Goal: Information Seeking & Learning: Learn about a topic

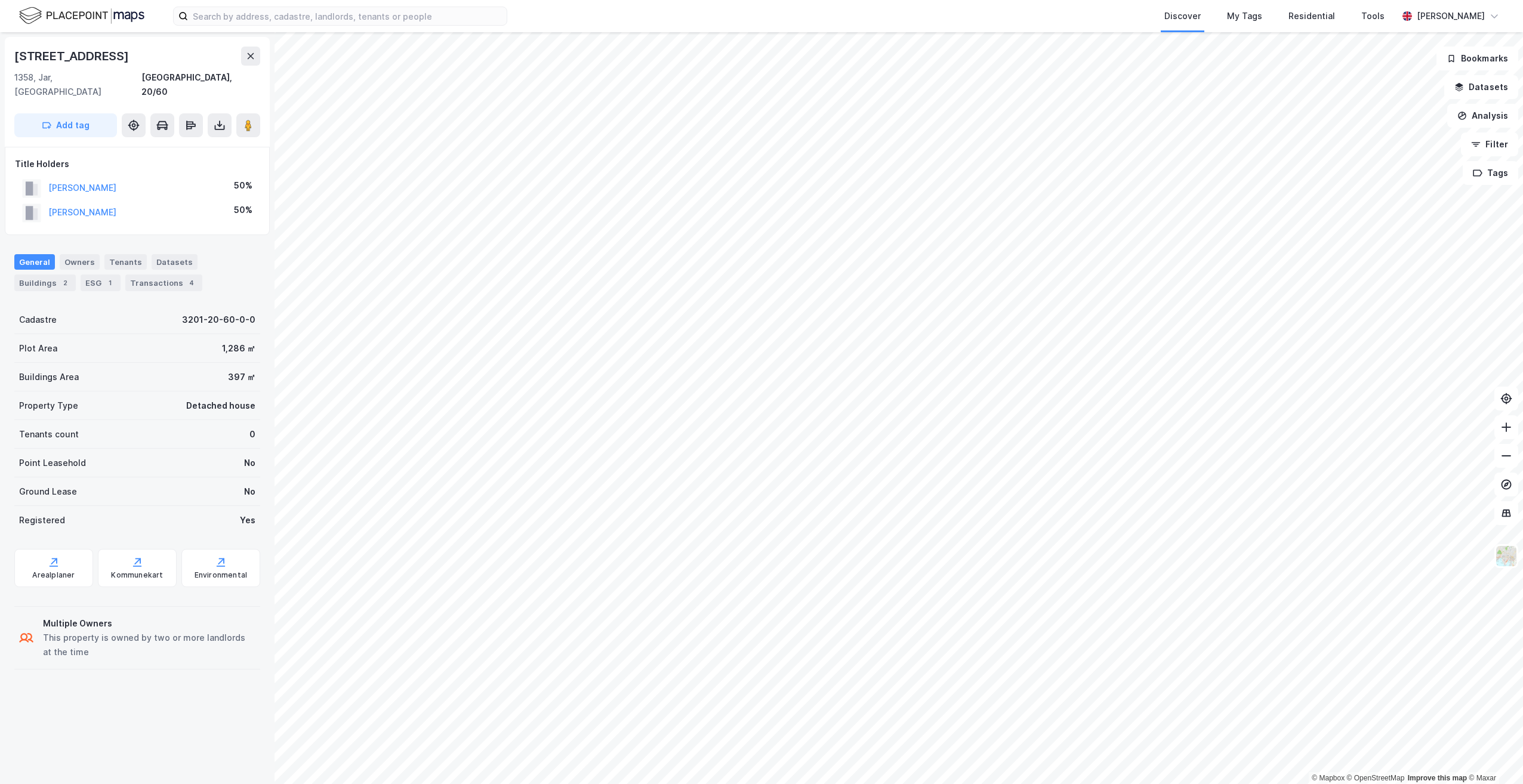
click at [260, 64] on div "[STREET_ADDRESS] tag" at bounding box center [137, 92] width 265 height 110
click at [255, 60] on icon at bounding box center [251, 56] width 9 height 9
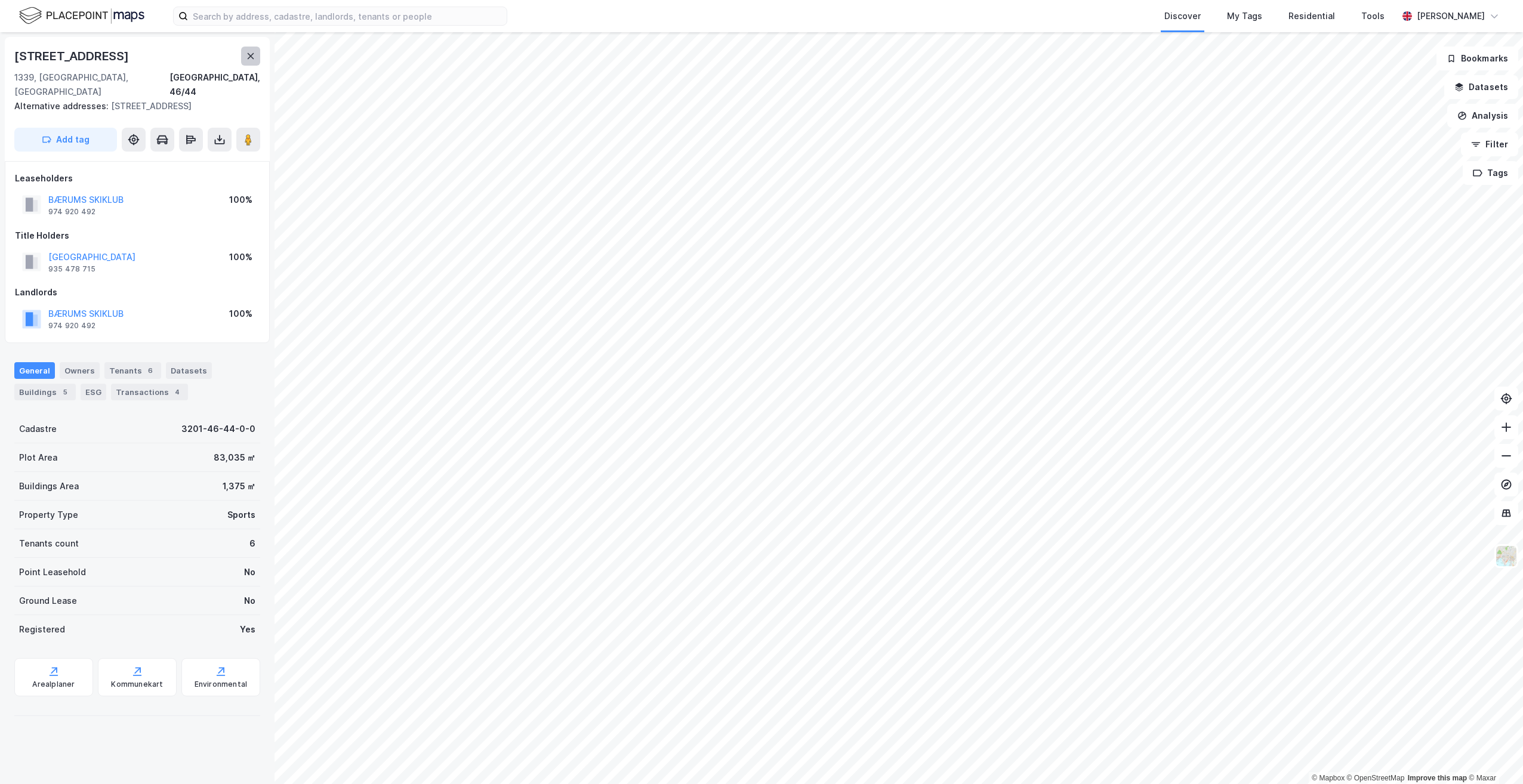
click at [253, 54] on icon at bounding box center [251, 56] width 6 height 6
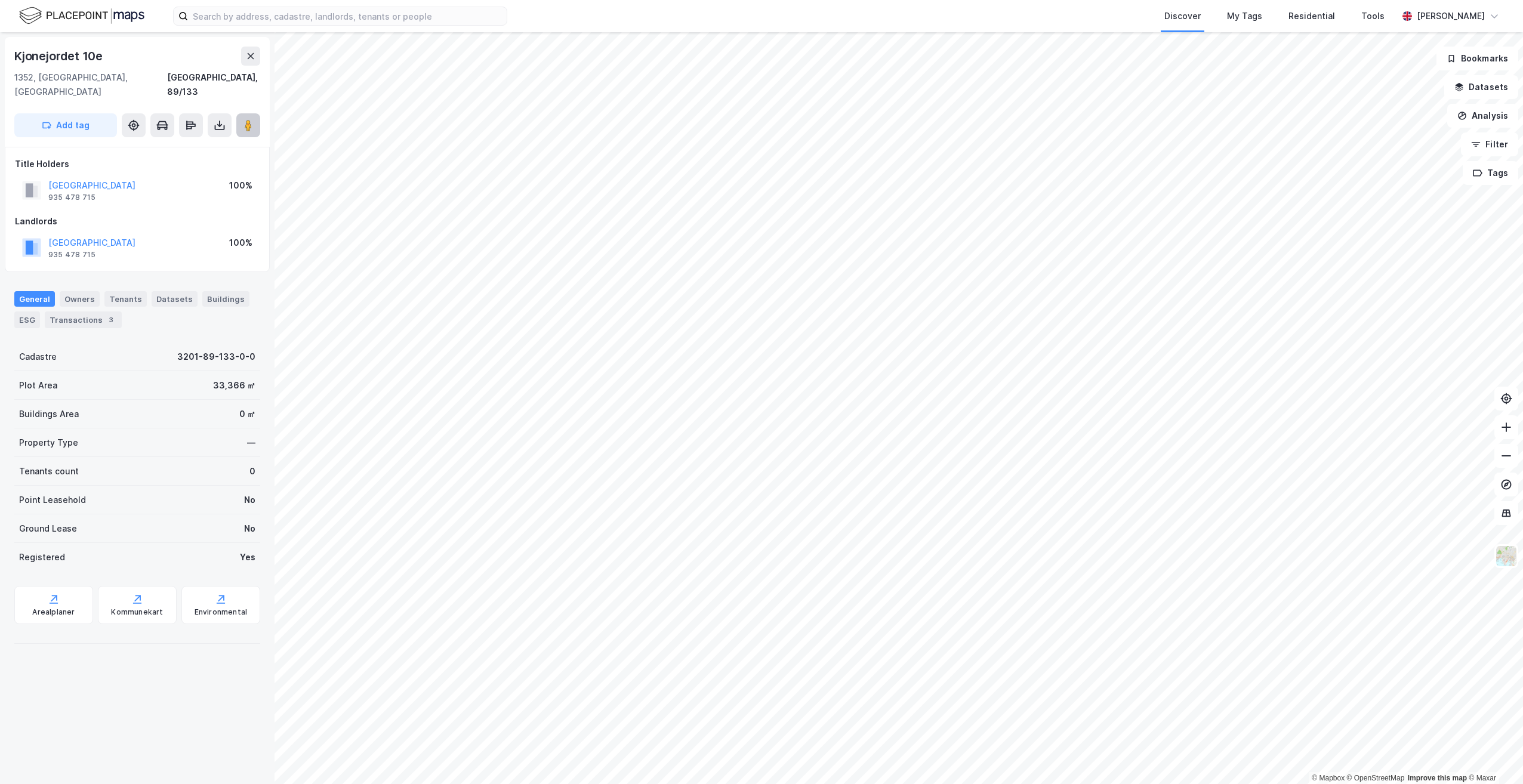
click at [247, 119] on image at bounding box center [248, 125] width 7 height 12
click at [255, 56] on icon at bounding box center [251, 56] width 9 height 9
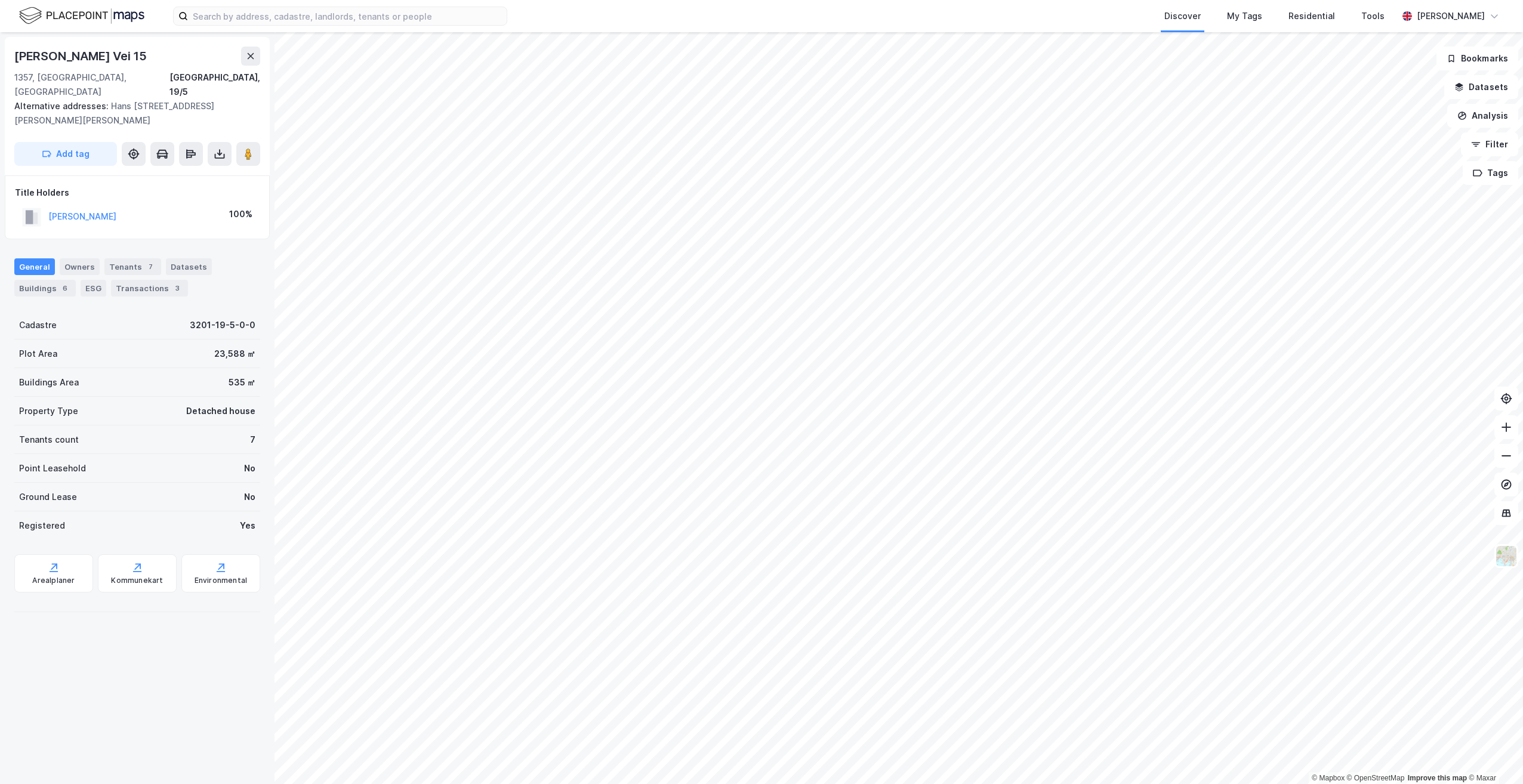
click at [167, 284] on div "General Owners Tenants 7 Datasets Buildings 6 ESG Transactions 3" at bounding box center [137, 273] width 274 height 57
click at [162, 280] on div "Transactions 3" at bounding box center [150, 287] width 77 height 16
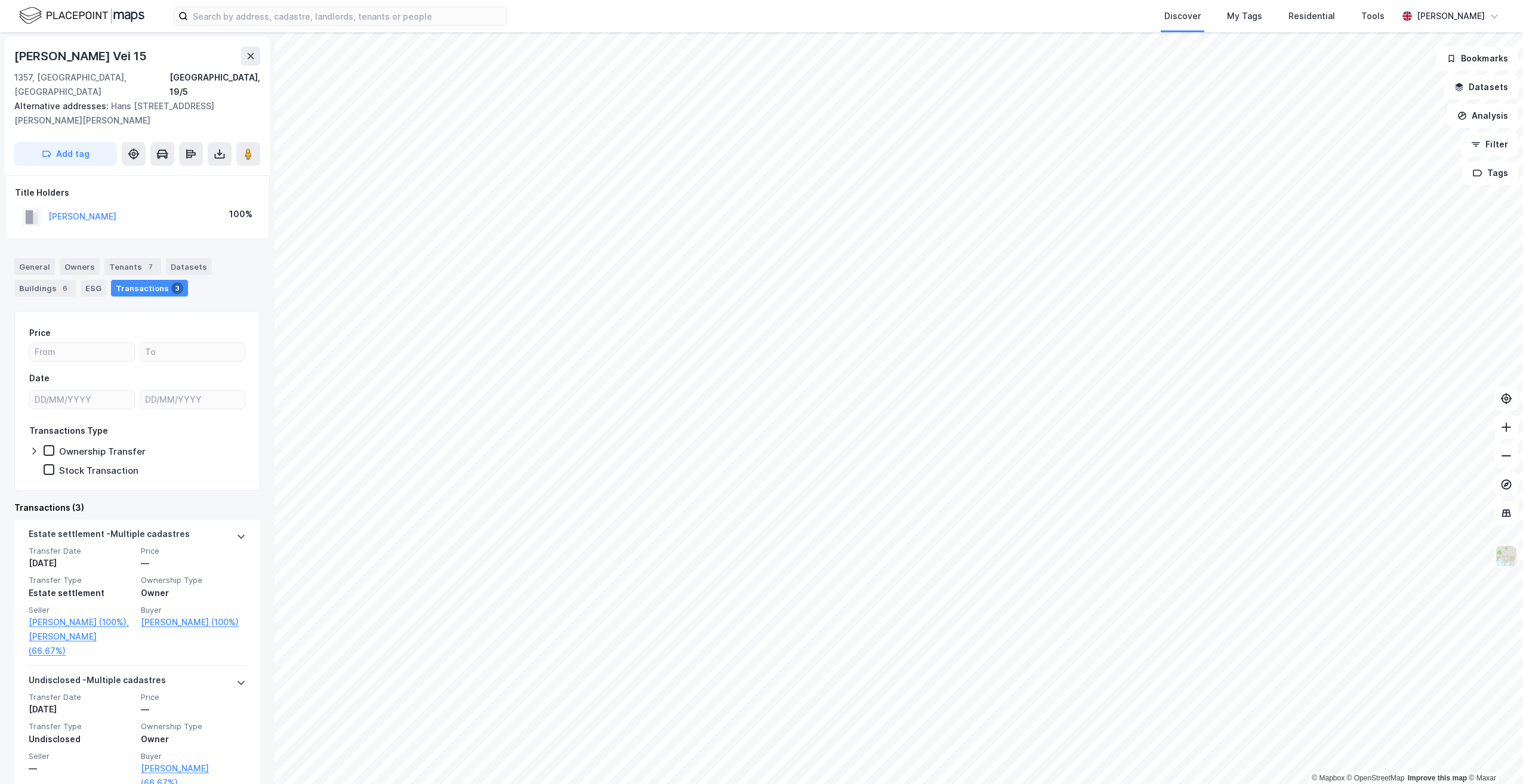
click at [106, 276] on div "General Owners Tenants 7 Datasets Buildings 6 ESG Transactions 3" at bounding box center [137, 277] width 246 height 38
click at [85, 280] on div "ESG" at bounding box center [93, 287] width 26 height 16
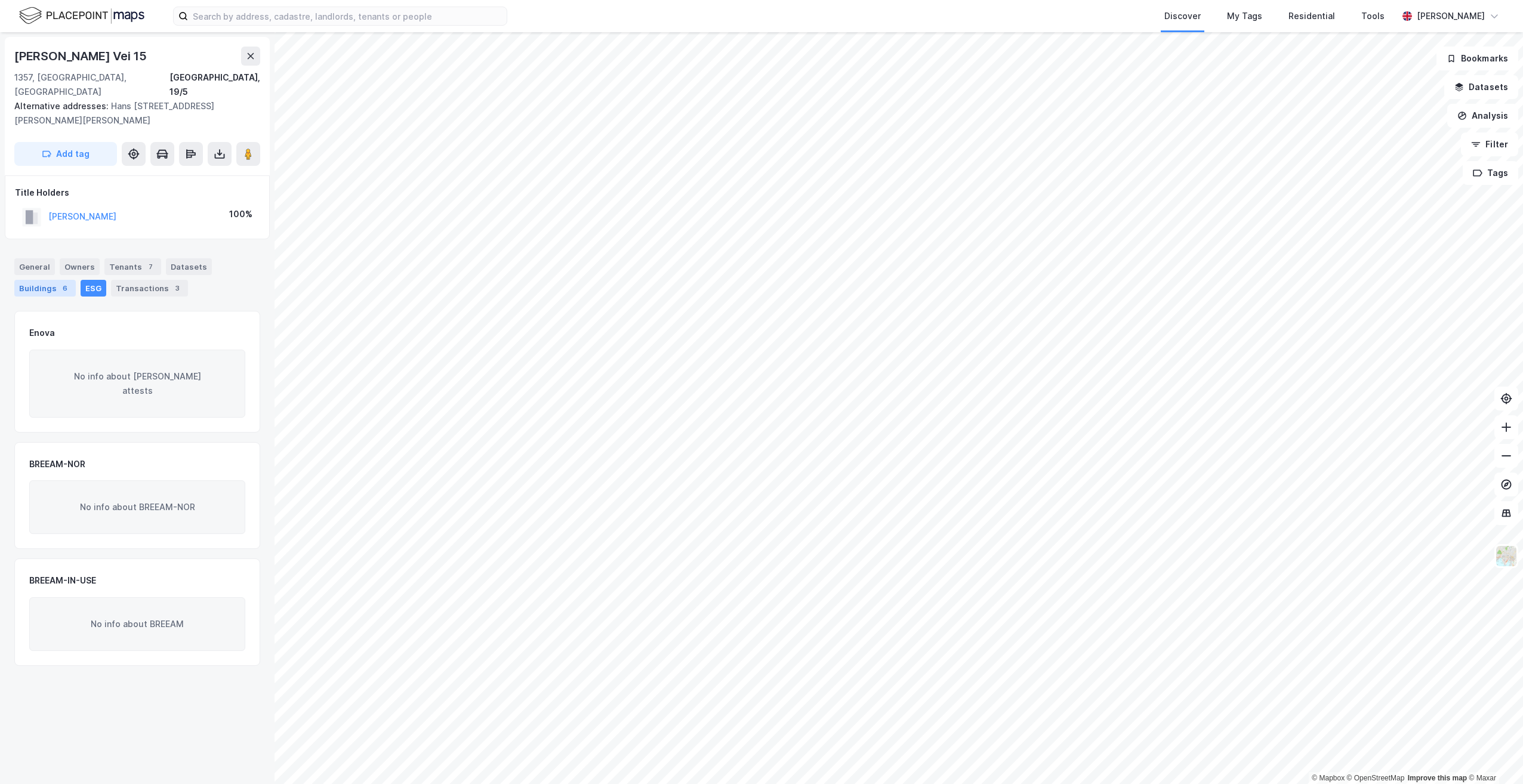
click at [46, 280] on div "Buildings 6" at bounding box center [45, 287] width 61 height 16
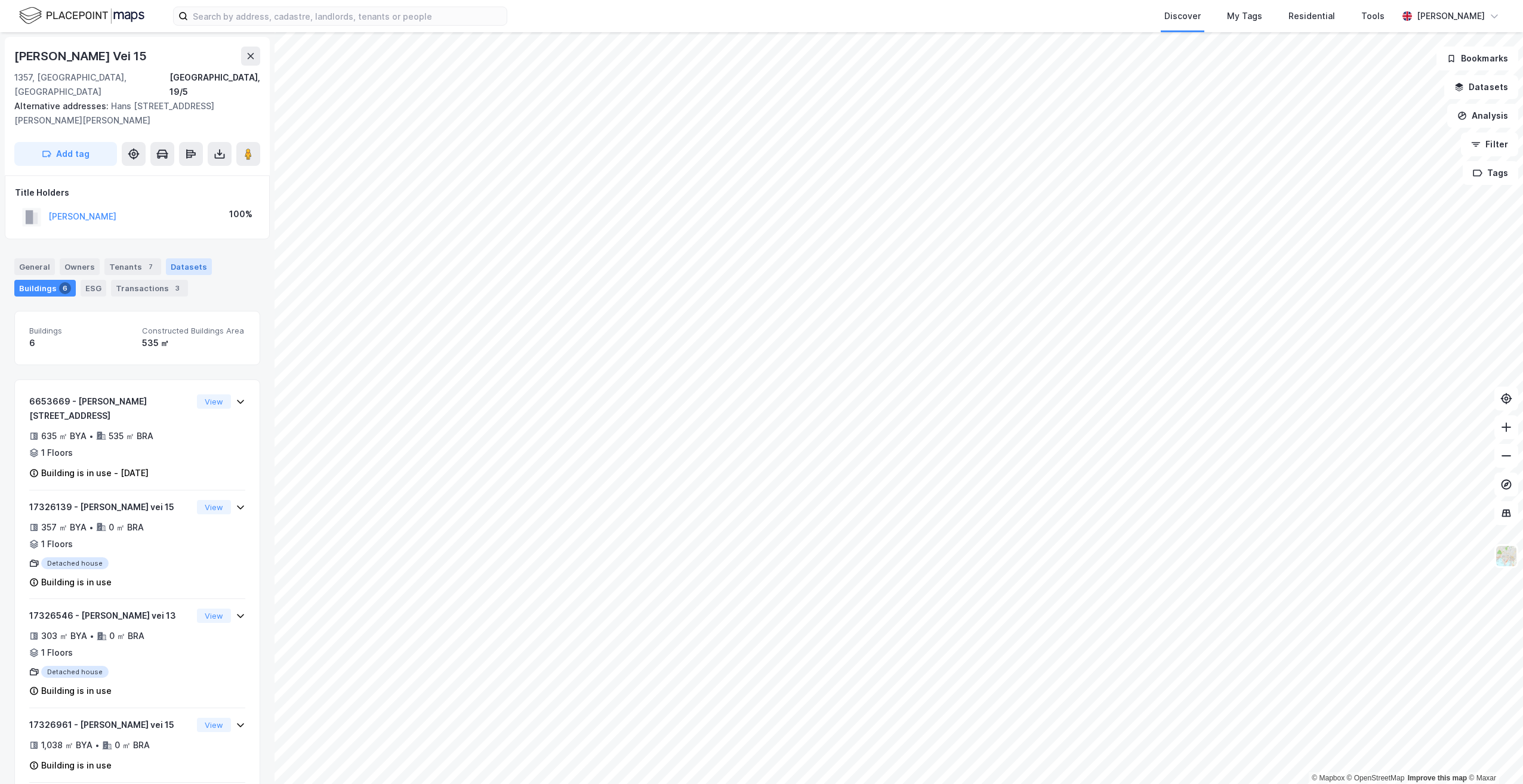
click at [181, 258] on div "Datasets" at bounding box center [189, 266] width 46 height 16
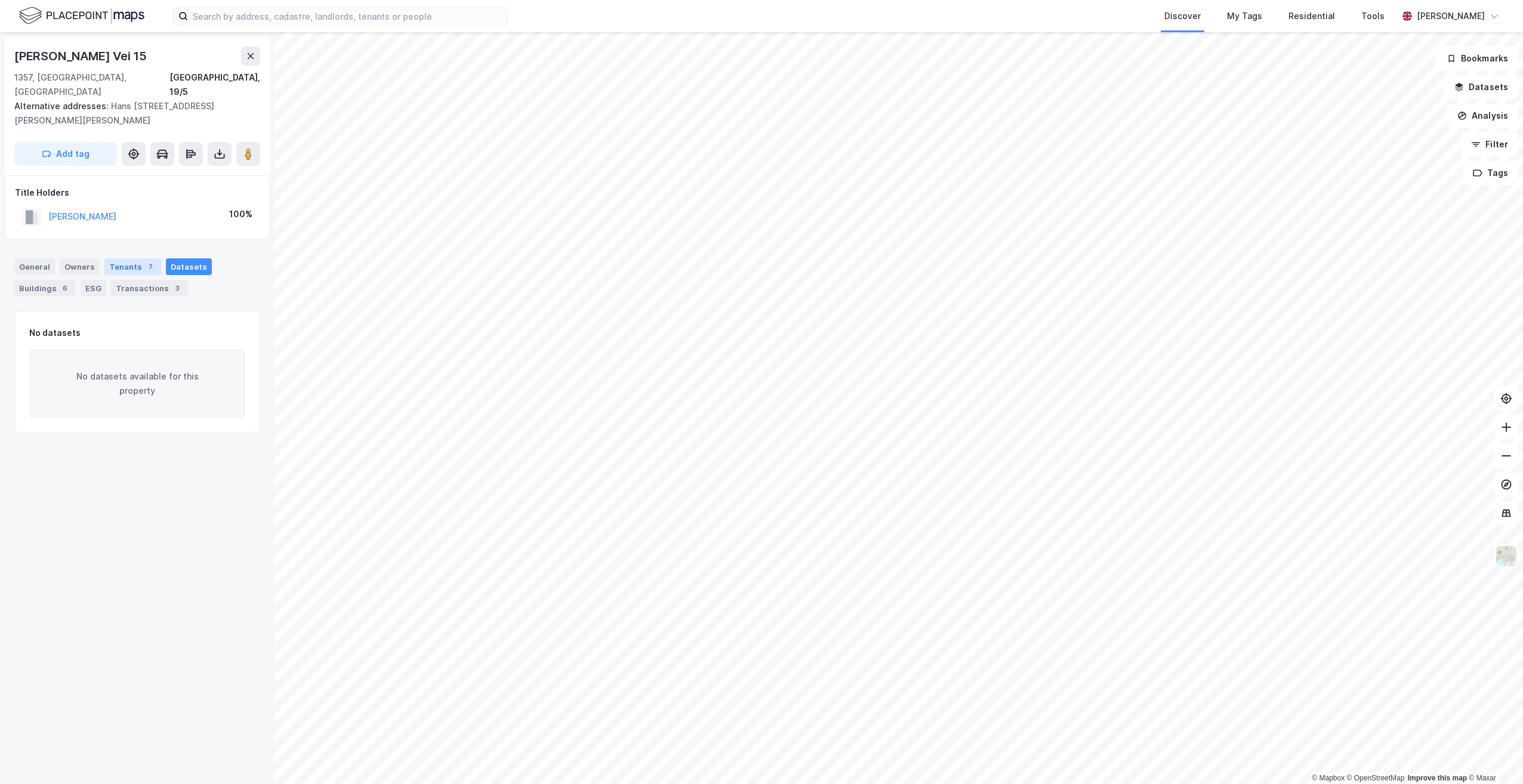
click at [125, 258] on div "Tenants 7" at bounding box center [132, 266] width 56 height 16
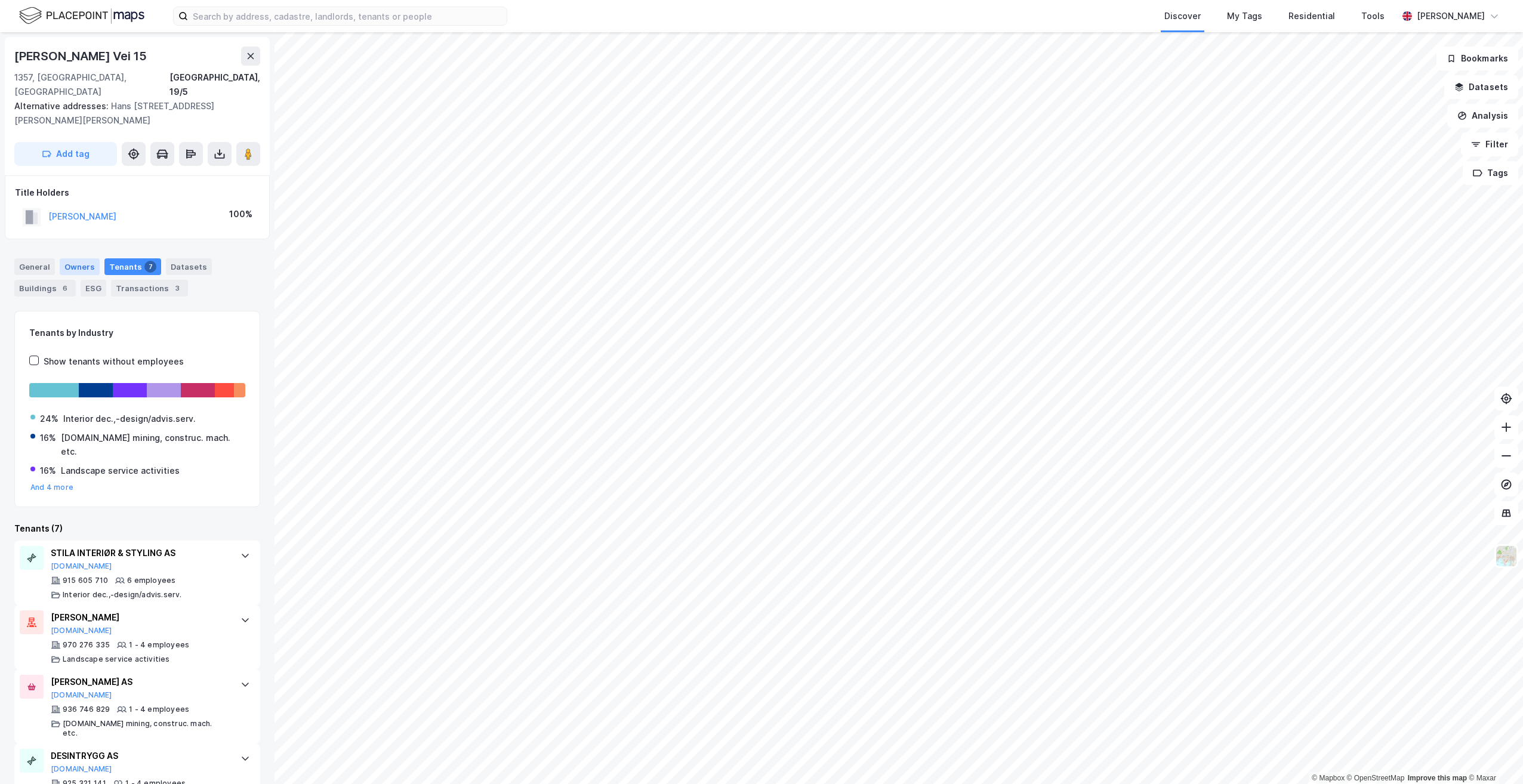
click at [85, 258] on div "Owners" at bounding box center [79, 266] width 40 height 16
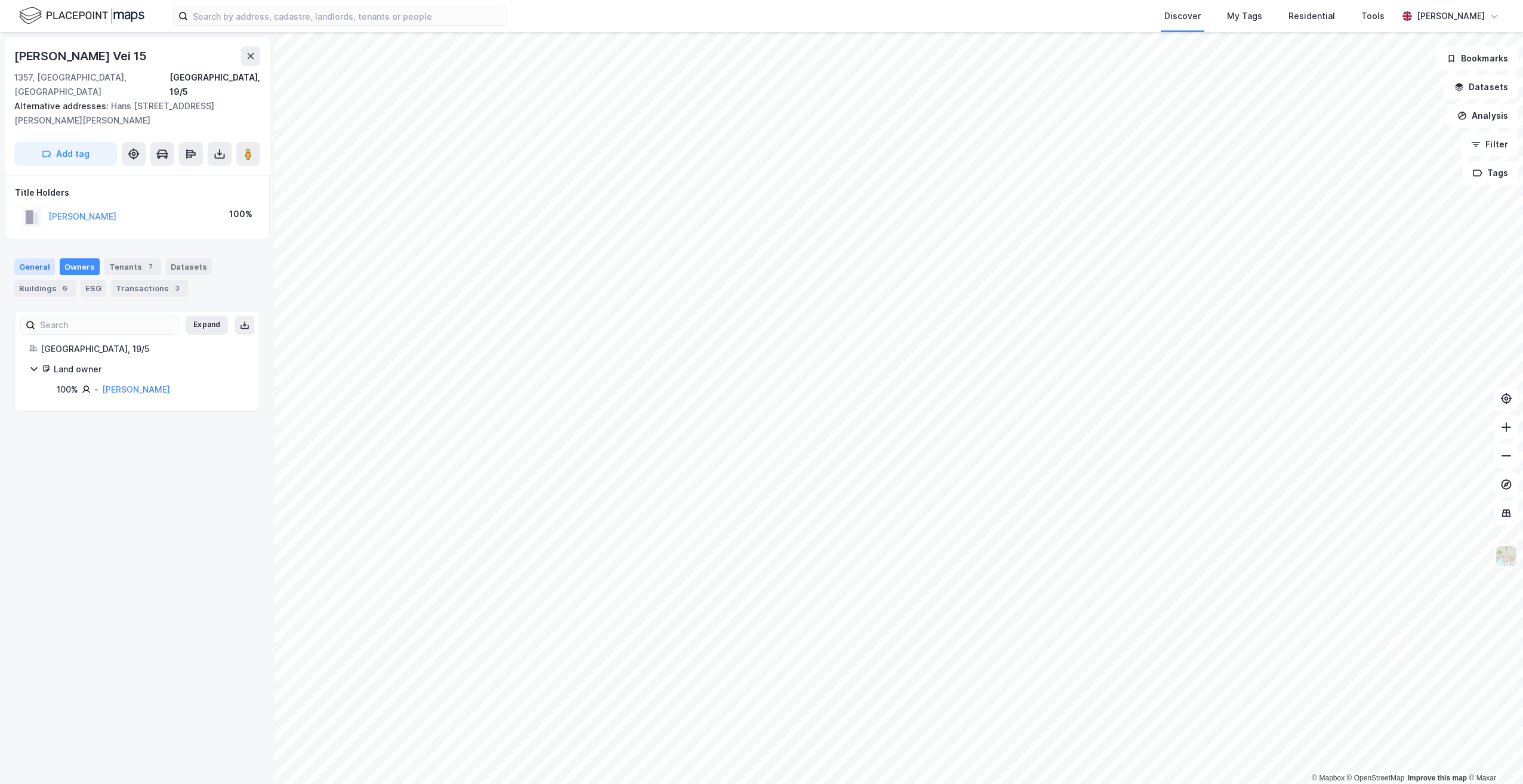
click at [44, 258] on div "General" at bounding box center [34, 266] width 41 height 16
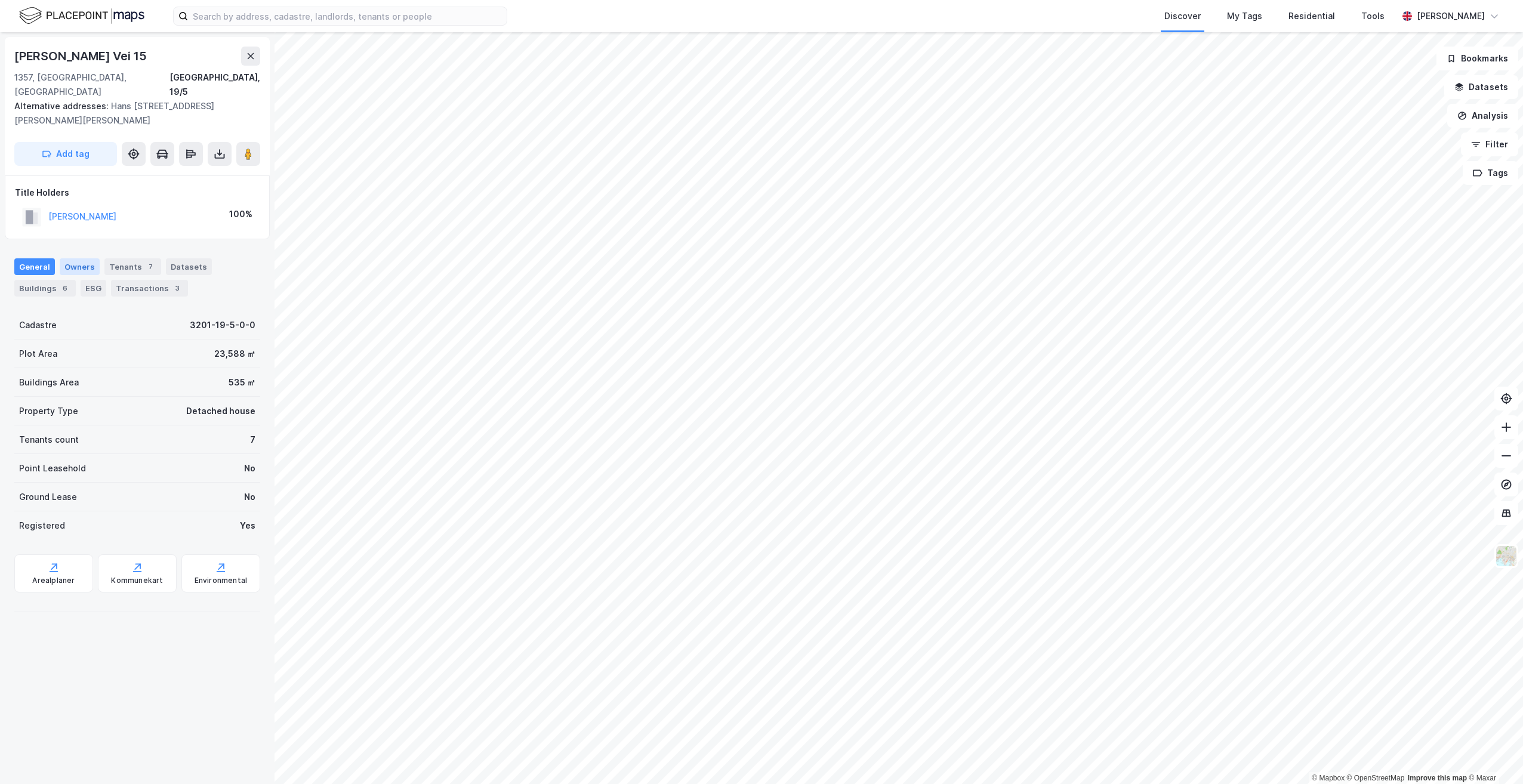
click at [75, 258] on div "Owners" at bounding box center [79, 266] width 40 height 16
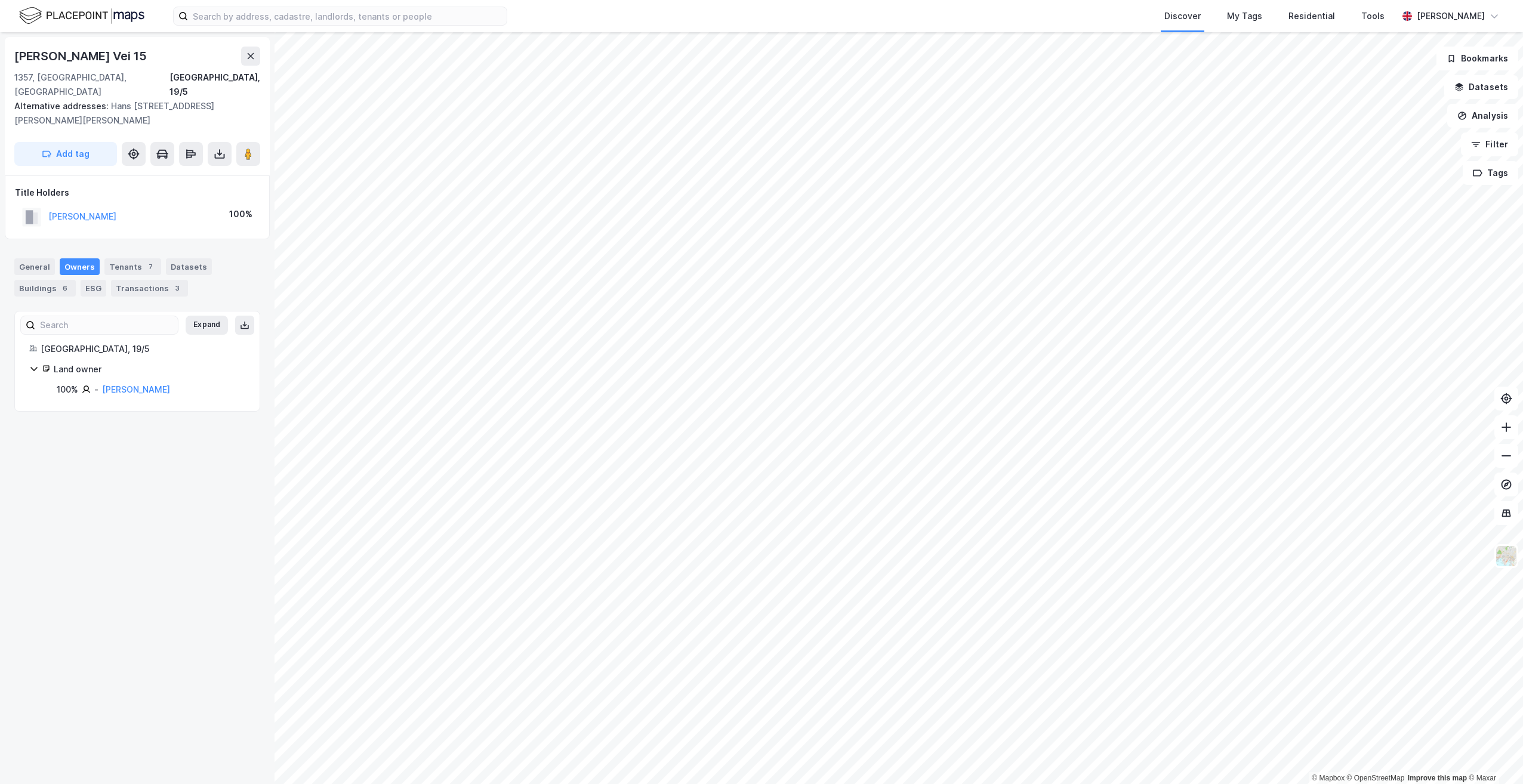
click at [753, 783] on html "Discover My Tags Residential Tools [PERSON_NAME] © Mapbox © OpenStreetMap Impro…" at bounding box center [762, 392] width 1523 height 784
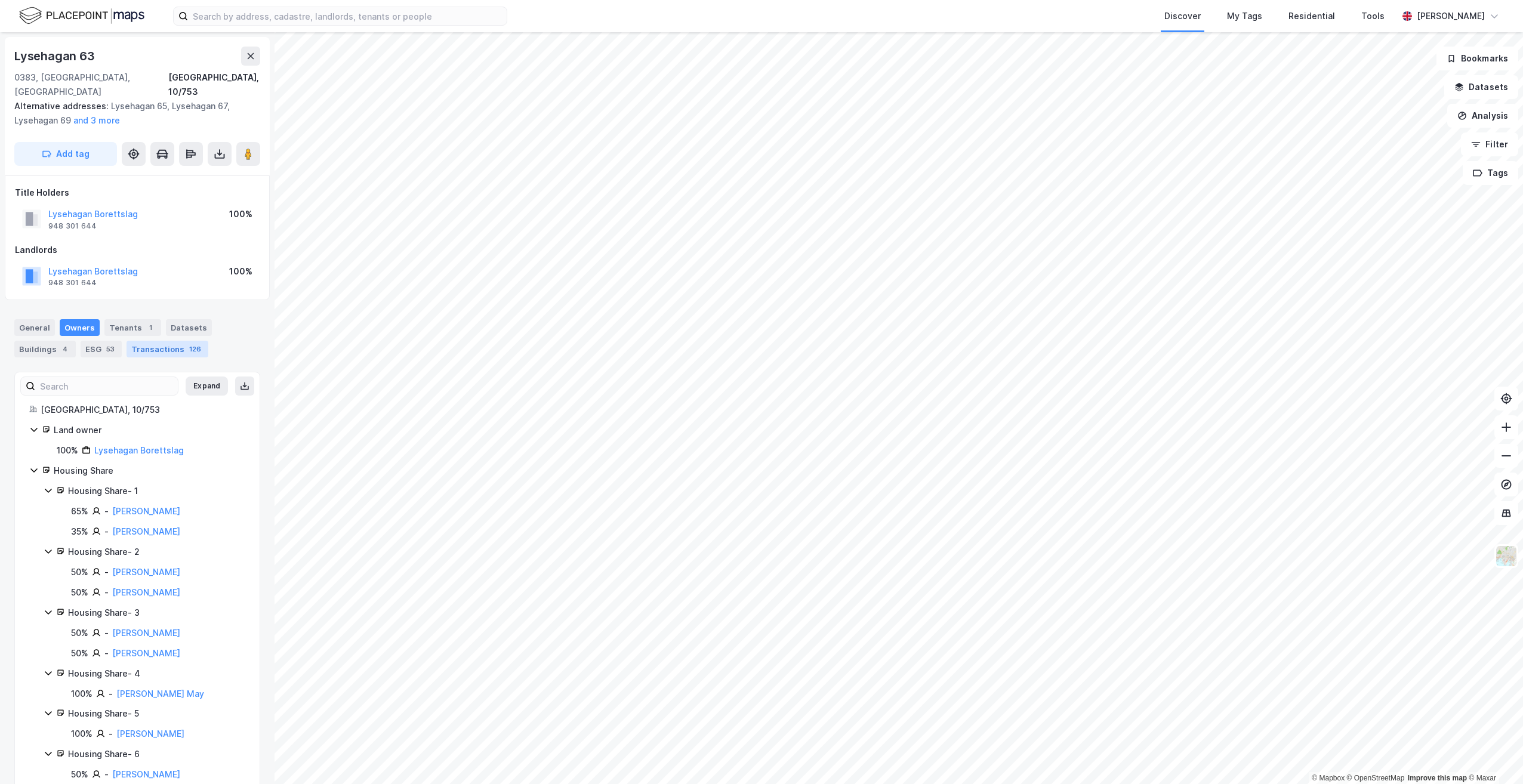
click at [143, 341] on div "Transactions 126" at bounding box center [168, 349] width 81 height 16
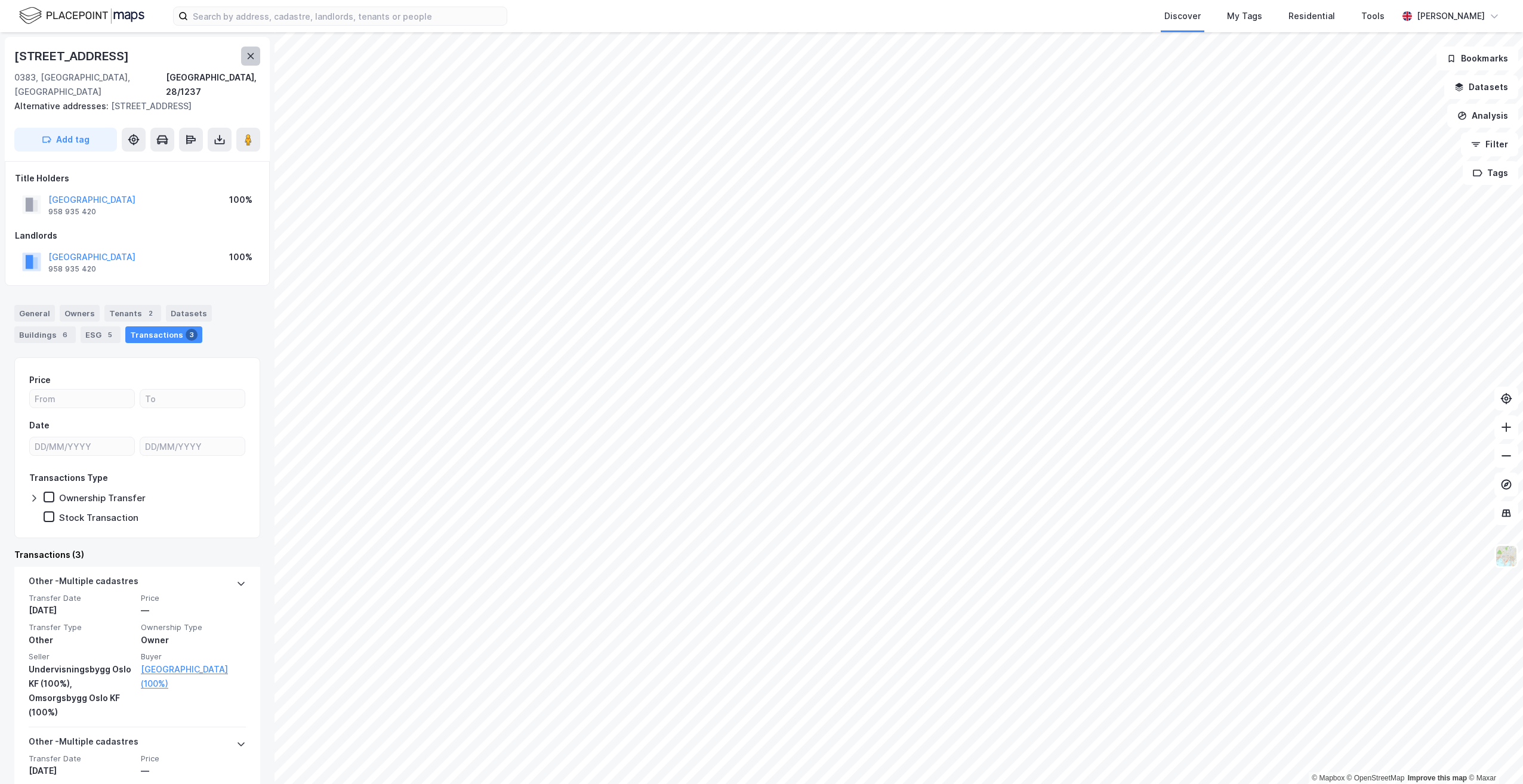
click at [259, 57] on button at bounding box center [251, 56] width 19 height 19
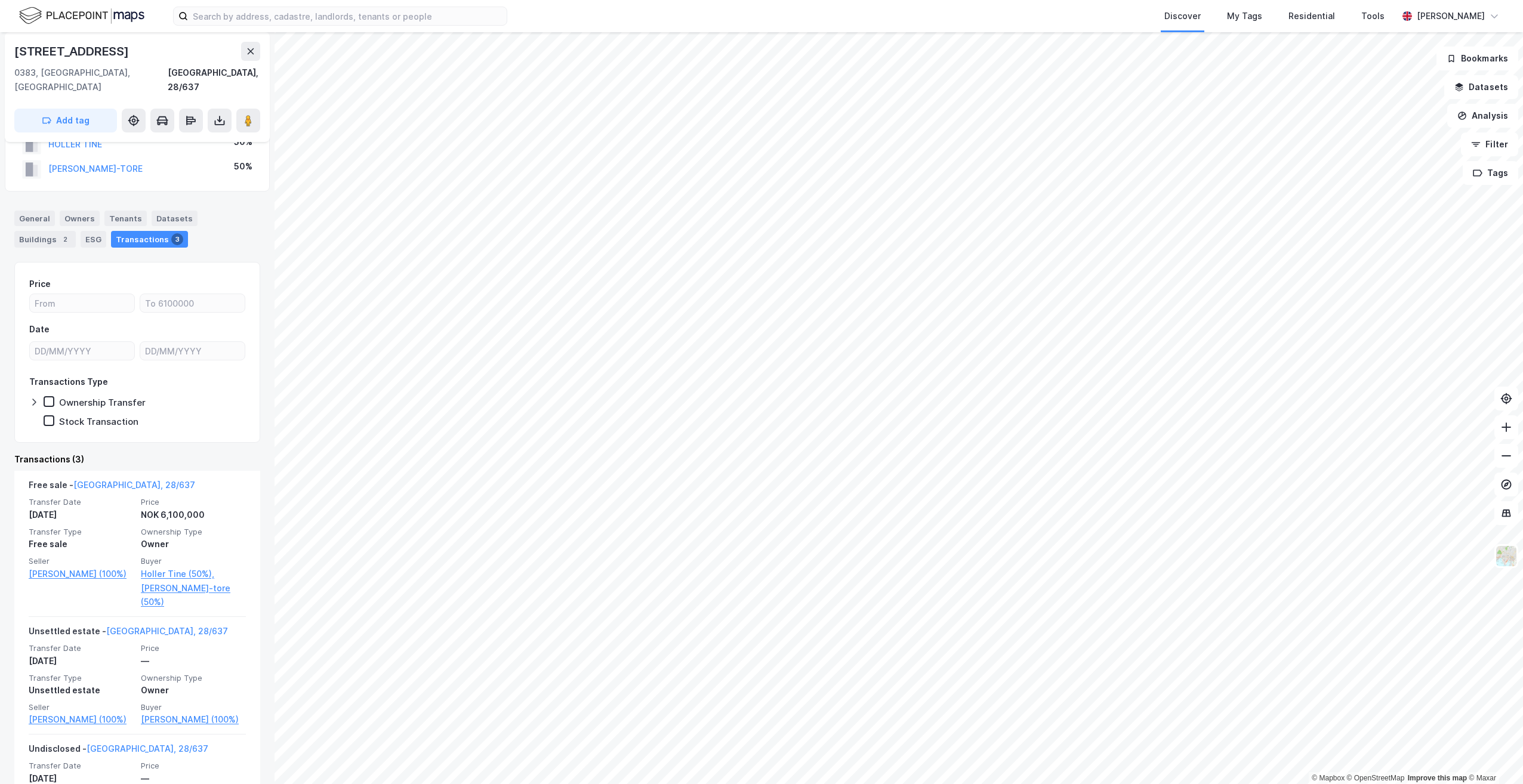
scroll to position [60, 0]
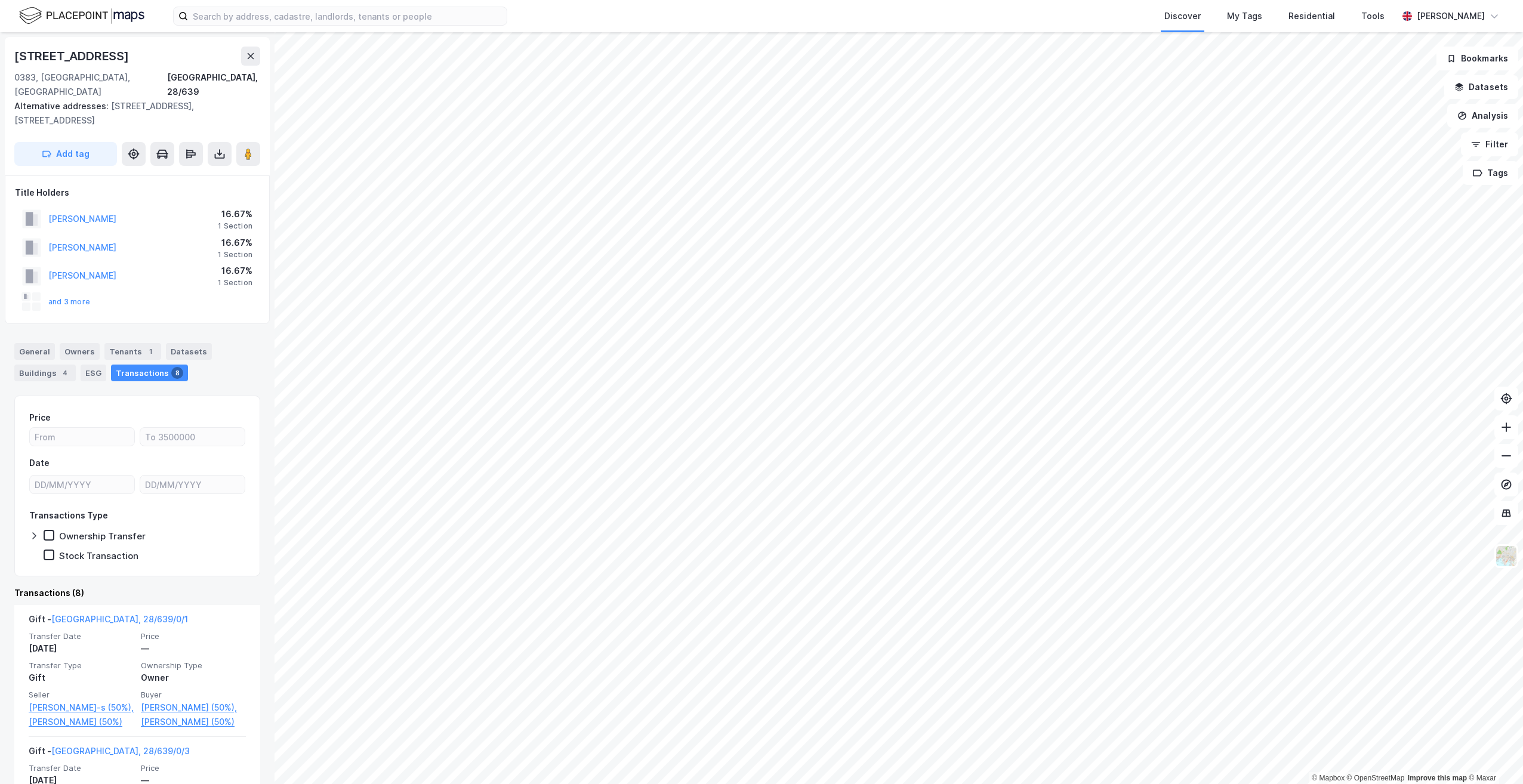
click at [233, 365] on div "General Owners Tenants 1 Datasets Buildings 4 ESG Transactions 8" at bounding box center [137, 362] width 246 height 38
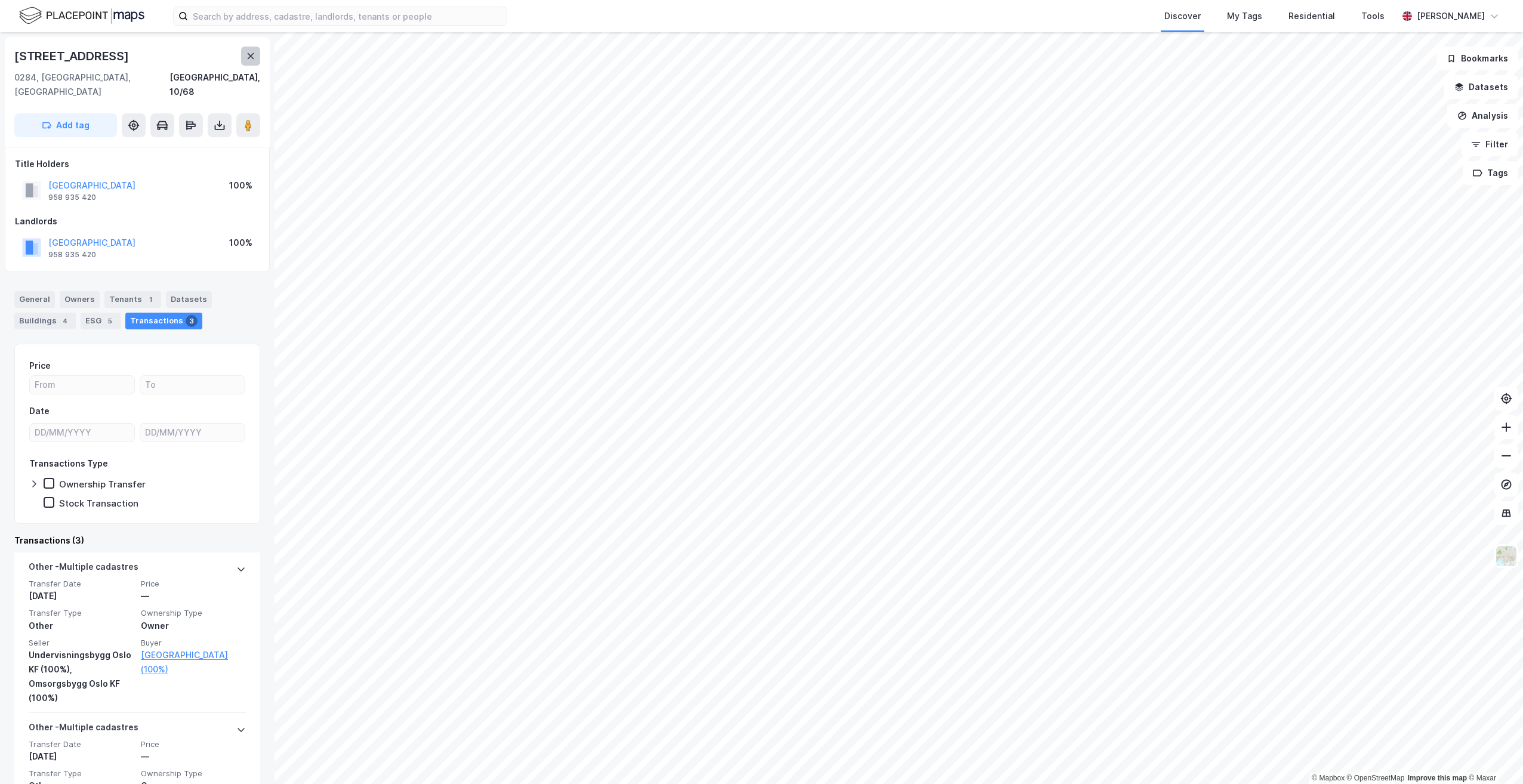
click at [251, 57] on icon at bounding box center [251, 56] width 9 height 9
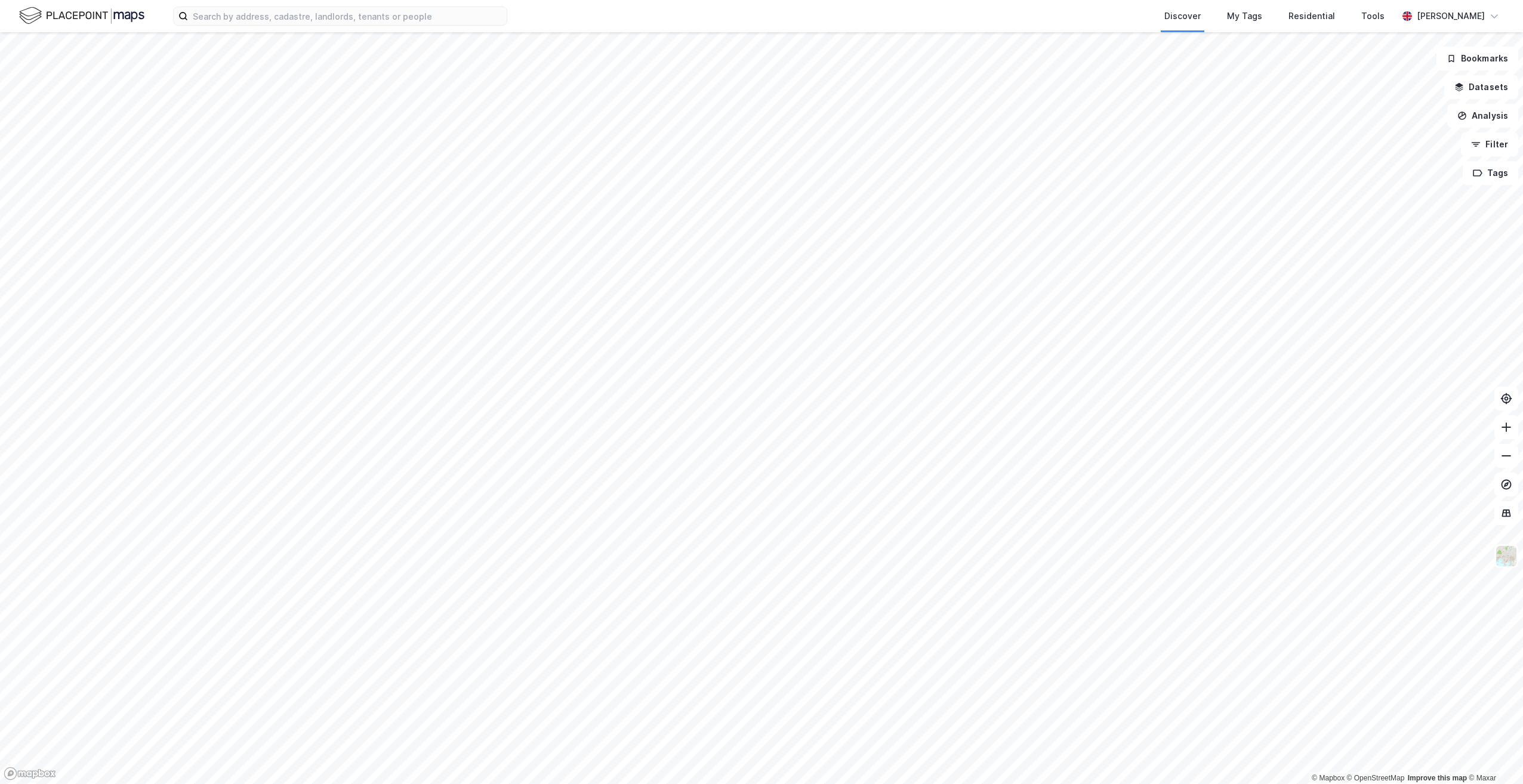
click at [785, 783] on html "Discover My Tags Residential Tools [PERSON_NAME] © Mapbox © OpenStreetMap Impro…" at bounding box center [762, 392] width 1523 height 784
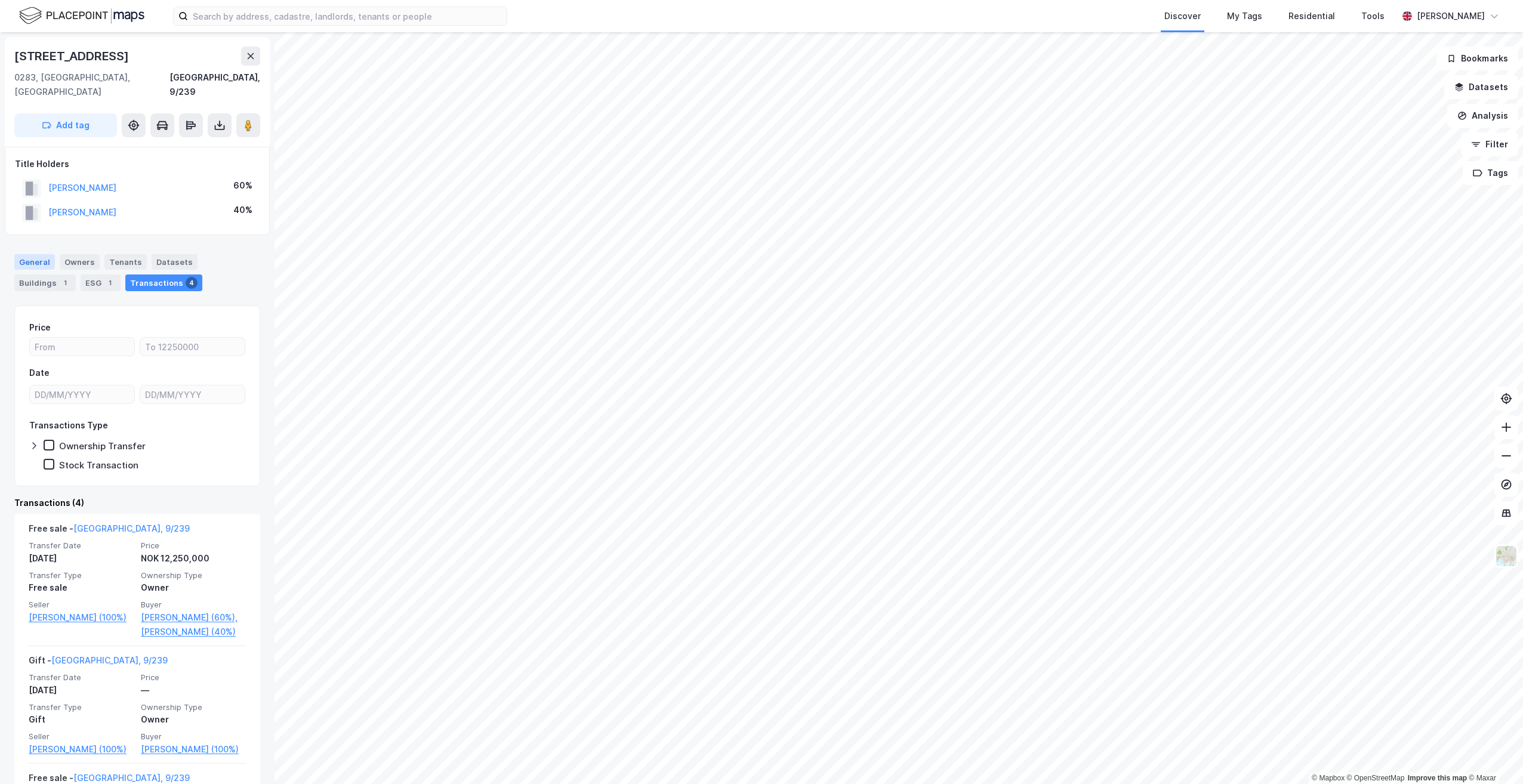
click at [41, 255] on div "General" at bounding box center [34, 262] width 41 height 16
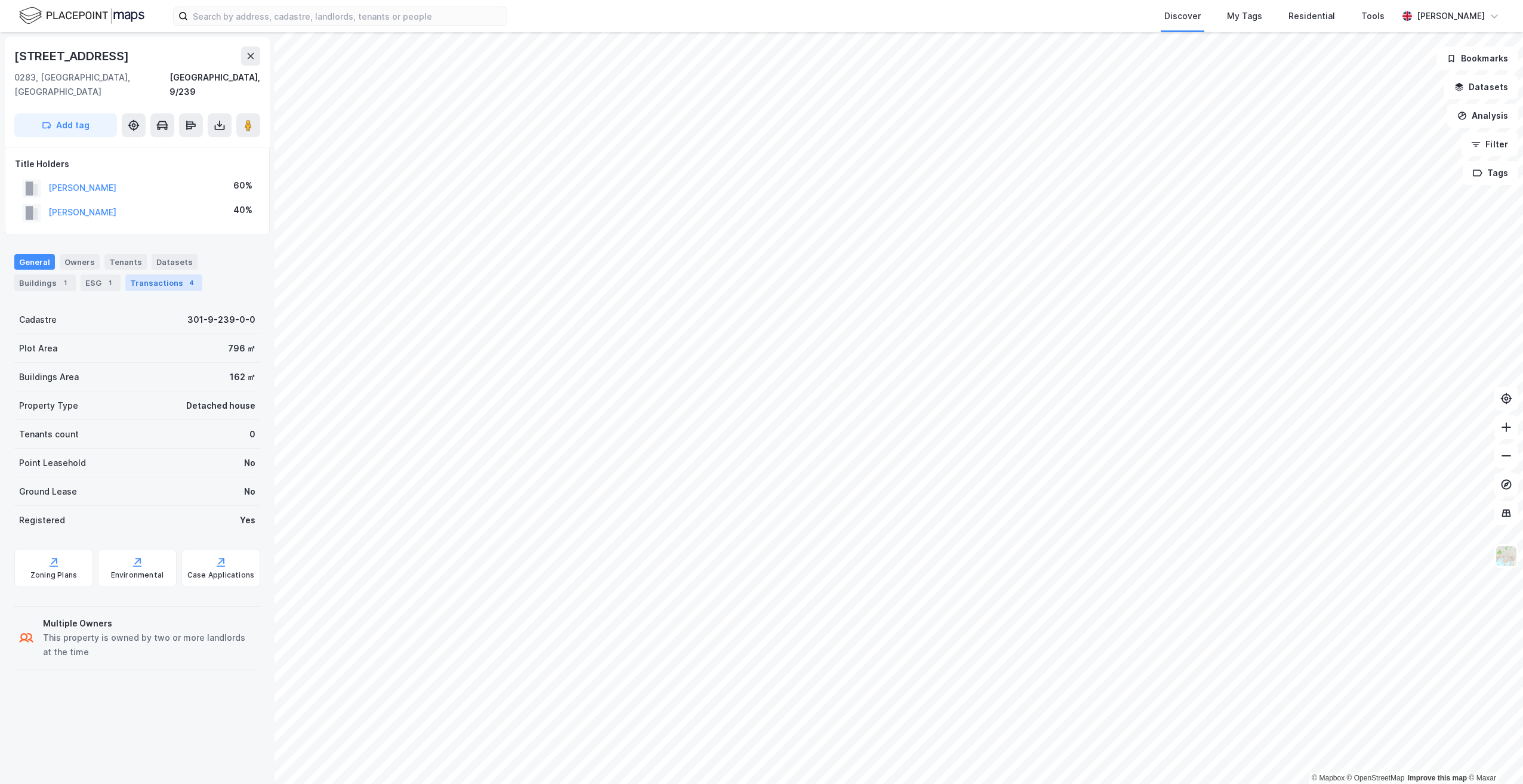
click at [152, 274] on div "Transactions 4" at bounding box center [164, 282] width 77 height 16
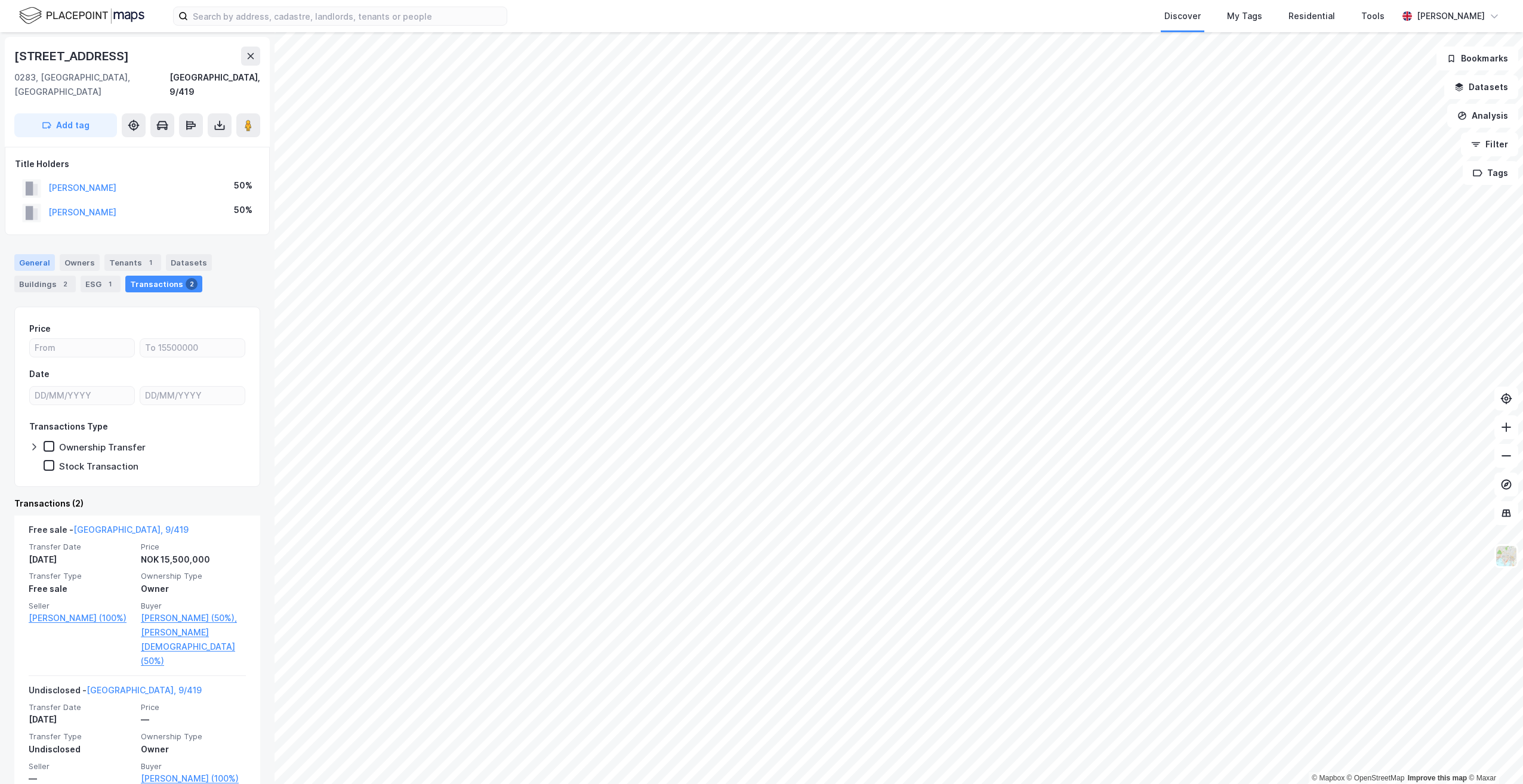
click at [42, 255] on div "General" at bounding box center [34, 262] width 41 height 16
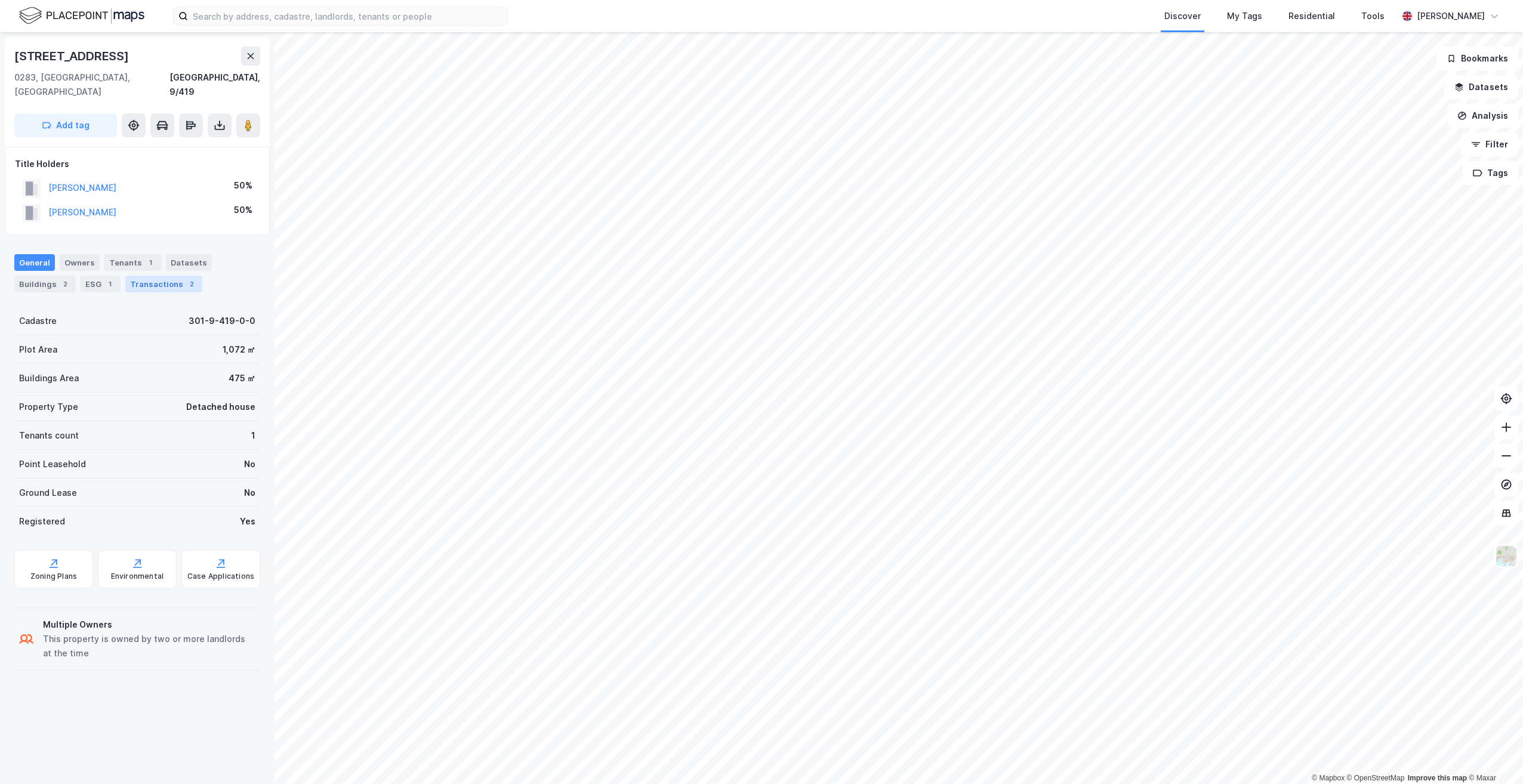
click at [175, 276] on div "Transactions 2" at bounding box center [164, 284] width 77 height 16
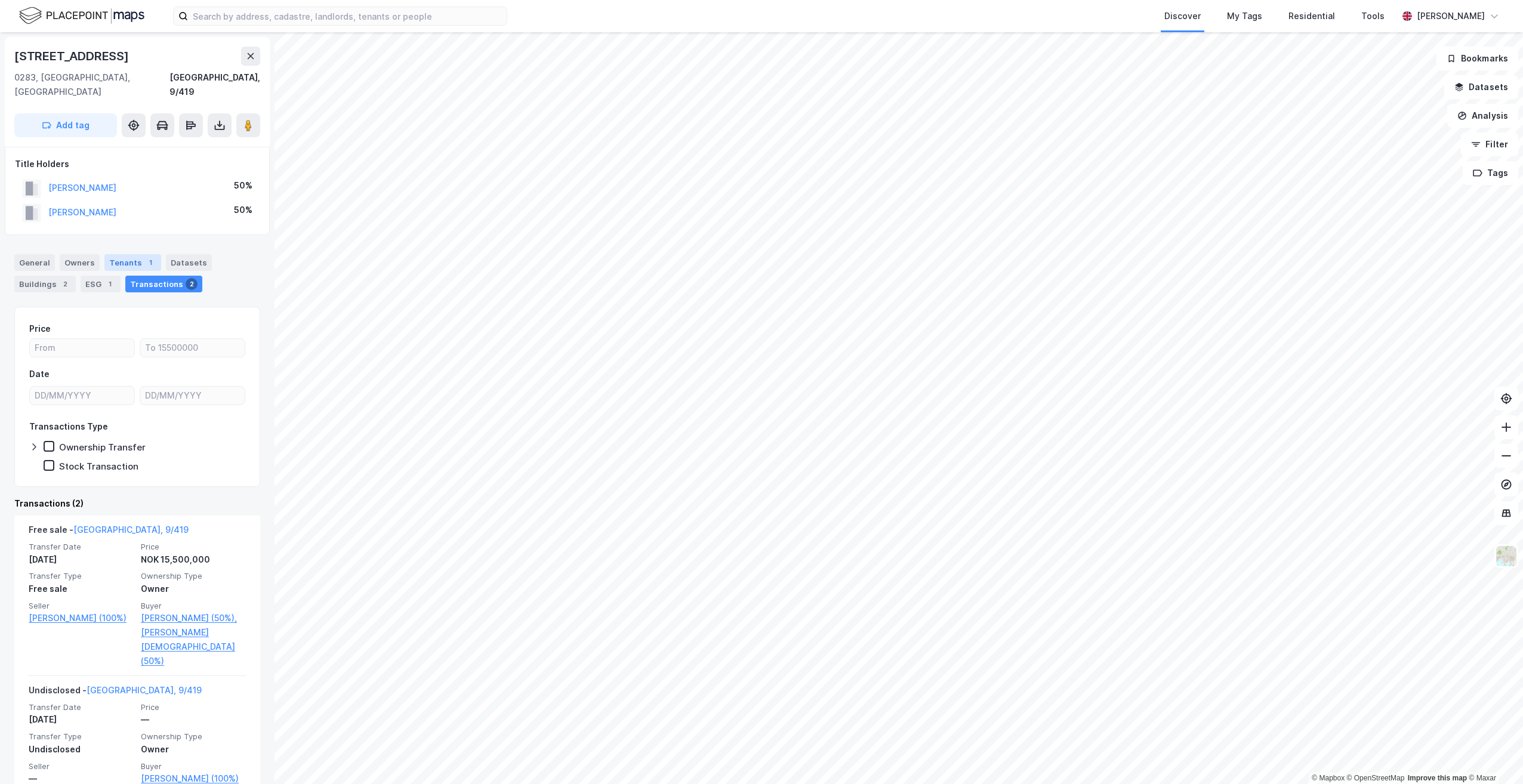
click at [104, 255] on div "Tenants 1" at bounding box center [132, 262] width 56 height 16
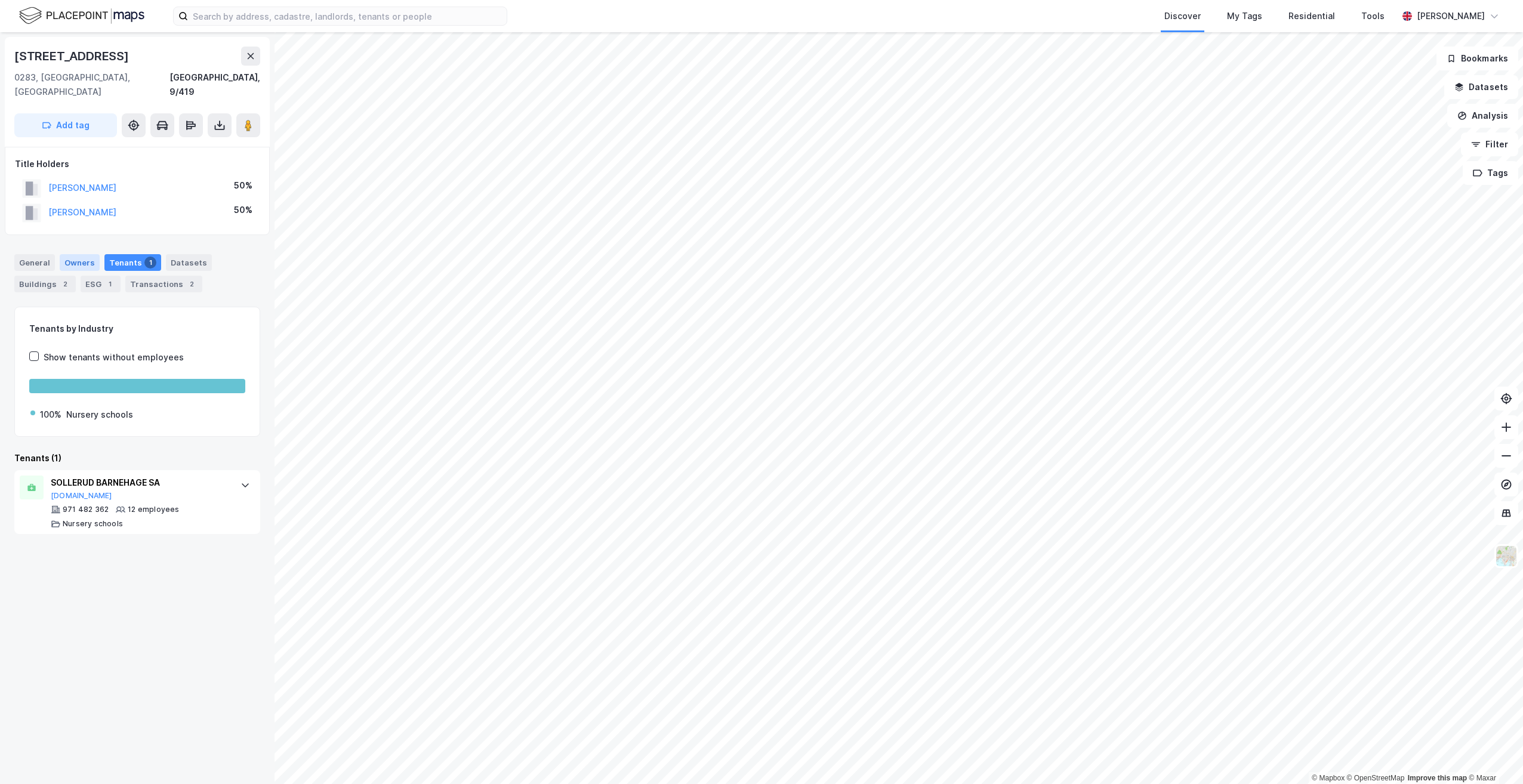
click at [88, 255] on div "Owners" at bounding box center [79, 262] width 40 height 16
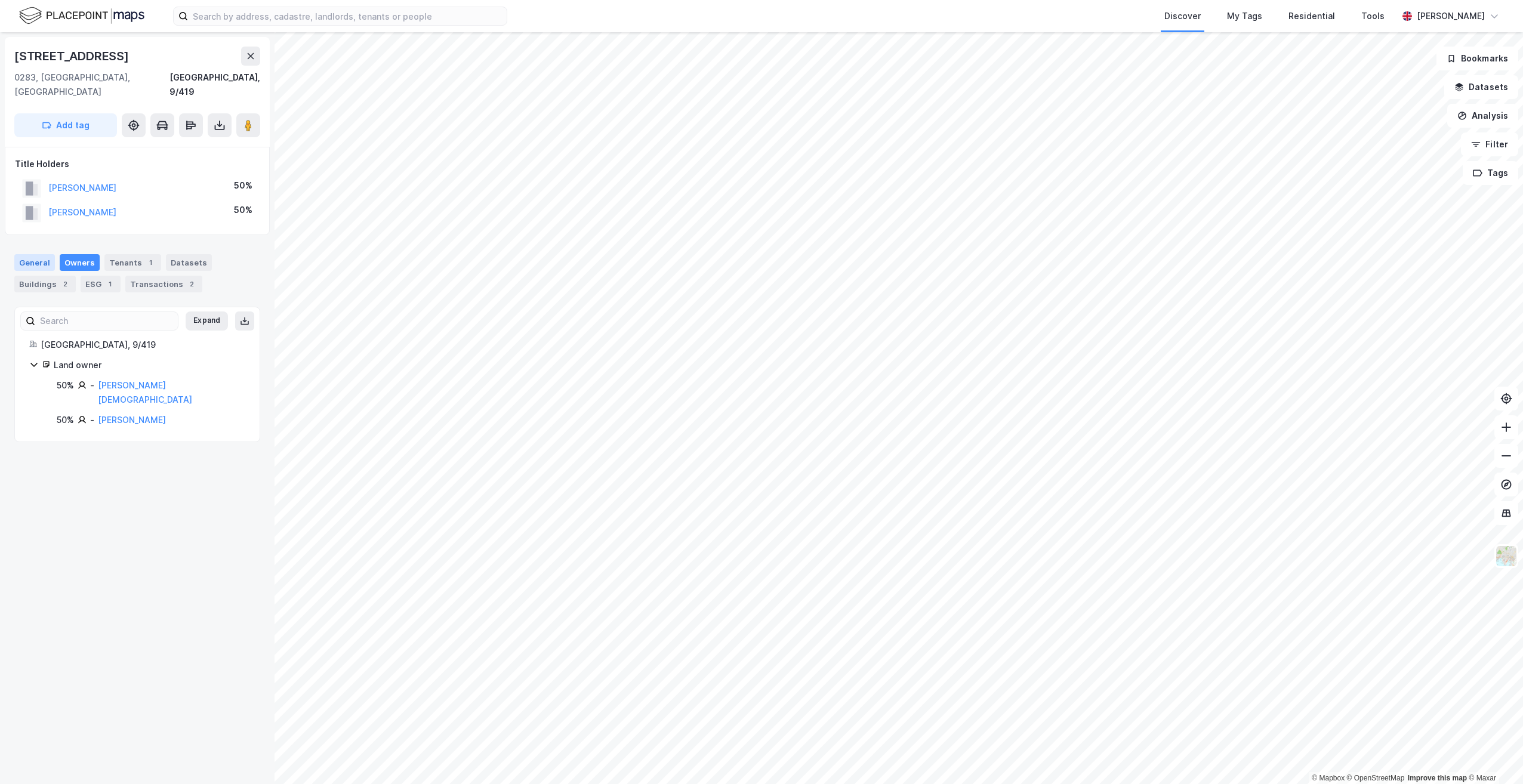
click at [36, 255] on div "General" at bounding box center [34, 262] width 41 height 16
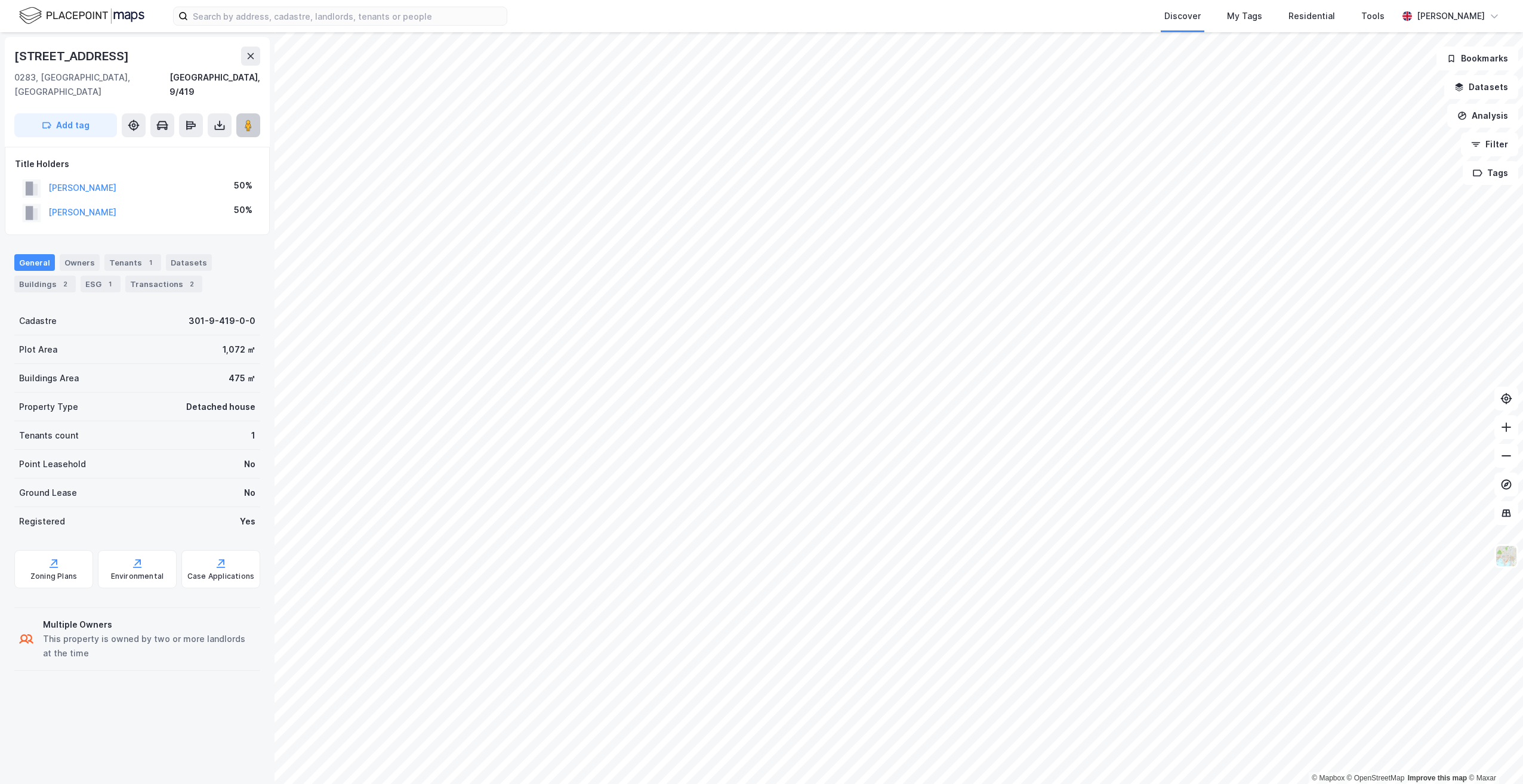
click at [246, 119] on image at bounding box center [248, 125] width 7 height 12
click at [252, 59] on icon at bounding box center [251, 56] width 6 height 6
